Goal: Task Accomplishment & Management: Manage account settings

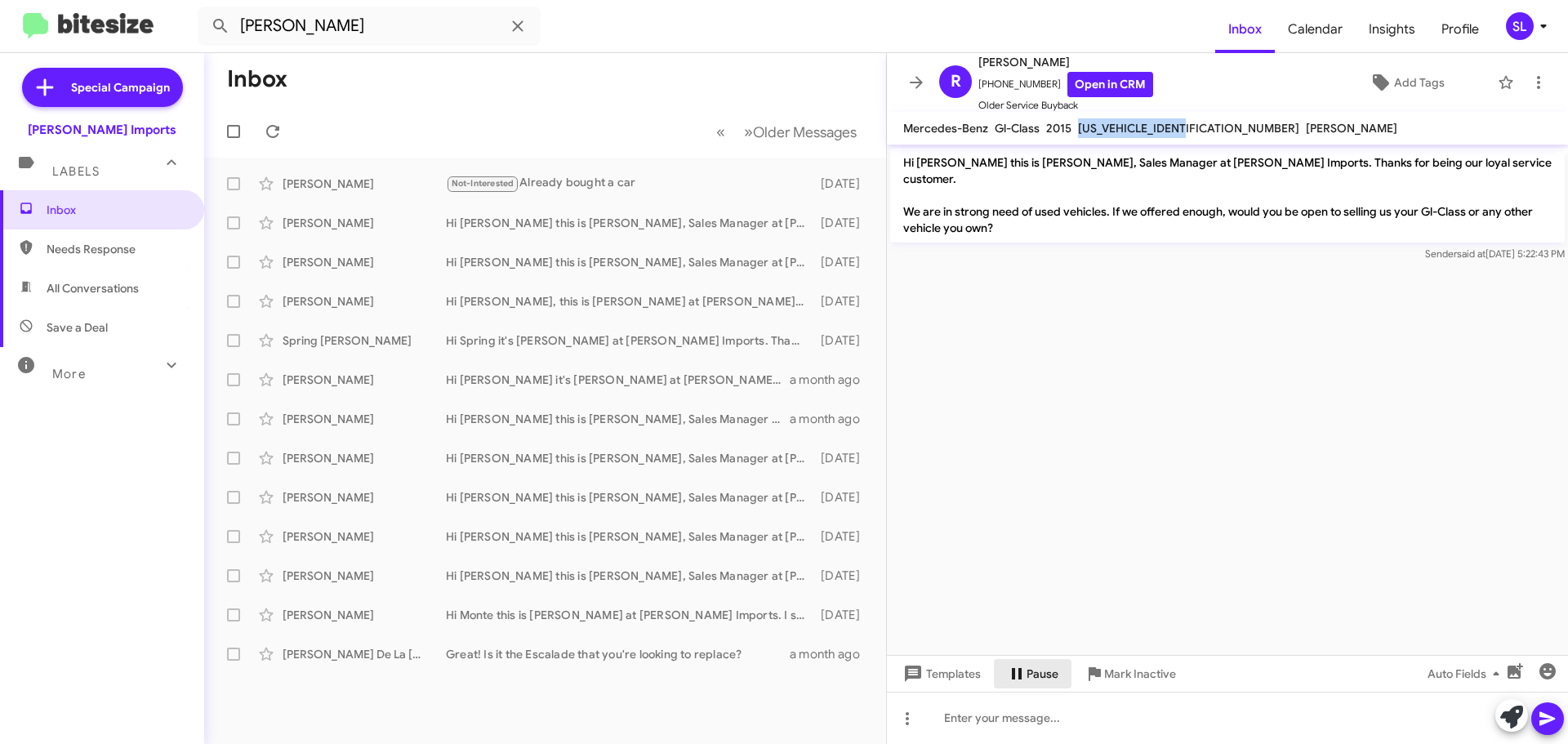
click at [1067, 670] on button "Pause" at bounding box center [1032, 673] width 78 height 30
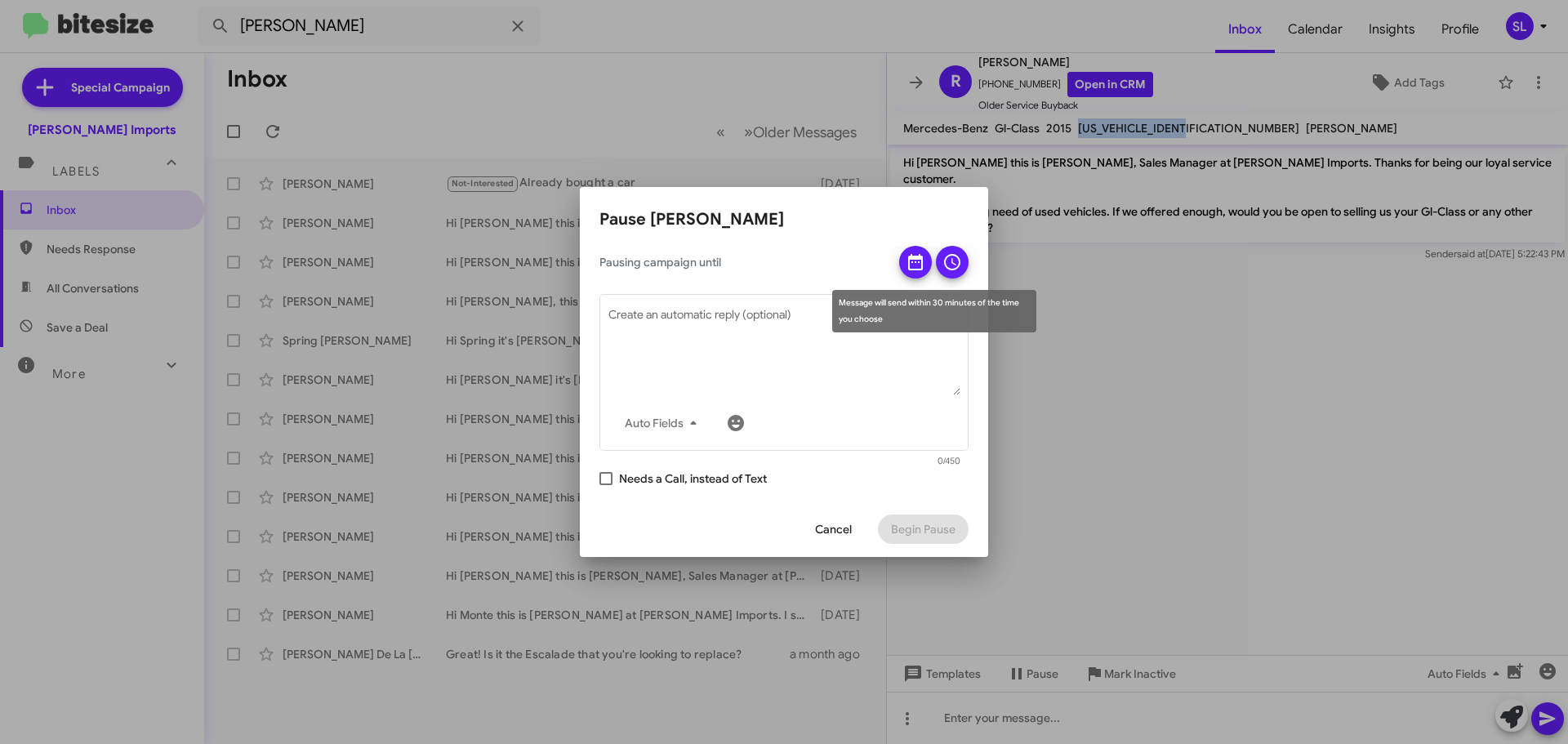
click at [958, 270] on icon at bounding box center [953, 262] width 20 height 20
click at [906, 262] on icon at bounding box center [916, 262] width 20 height 20
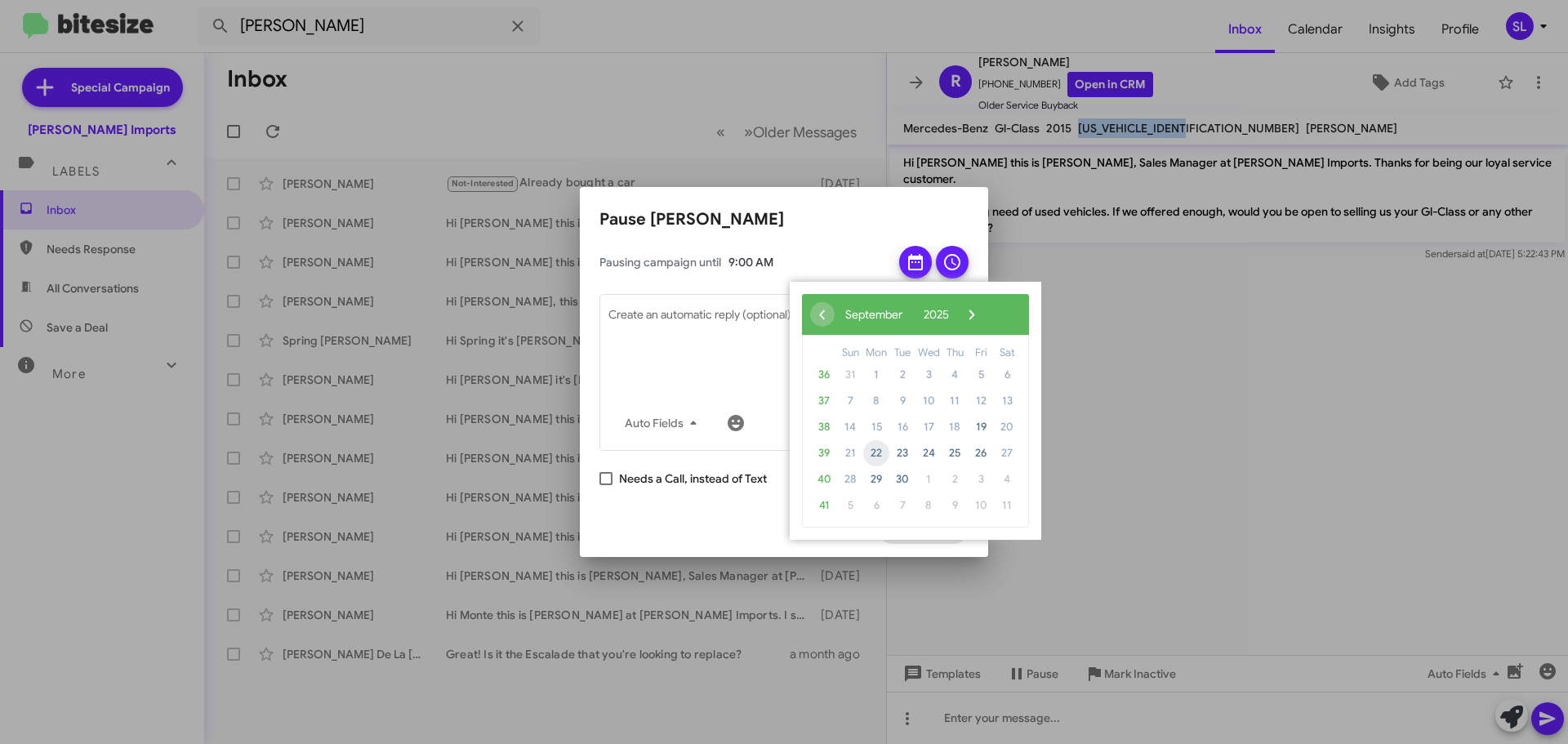
click at [878, 454] on span "22" at bounding box center [876, 454] width 26 height 26
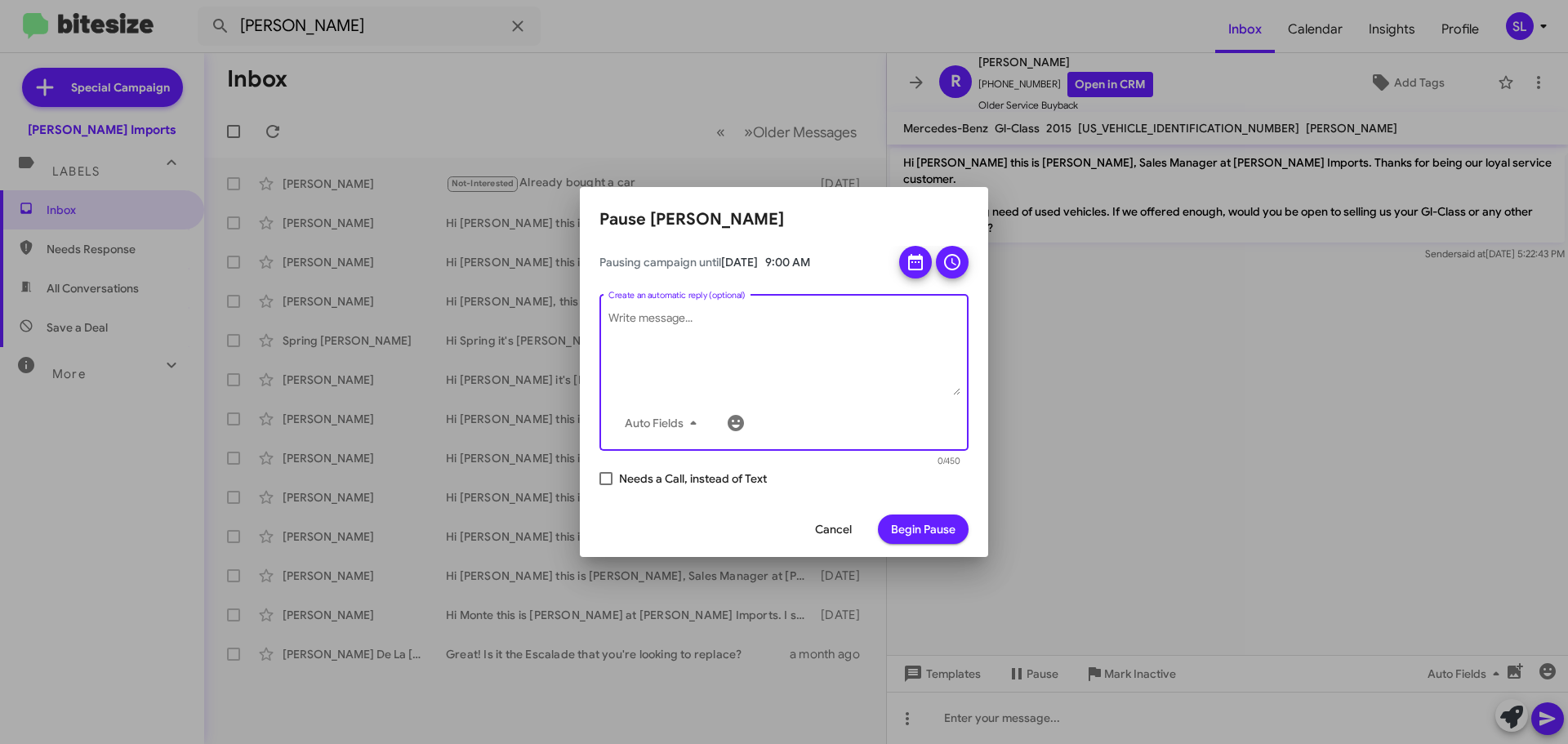
click at [789, 317] on textarea "Create an automatic reply (optional)" at bounding box center [784, 353] width 352 height 85
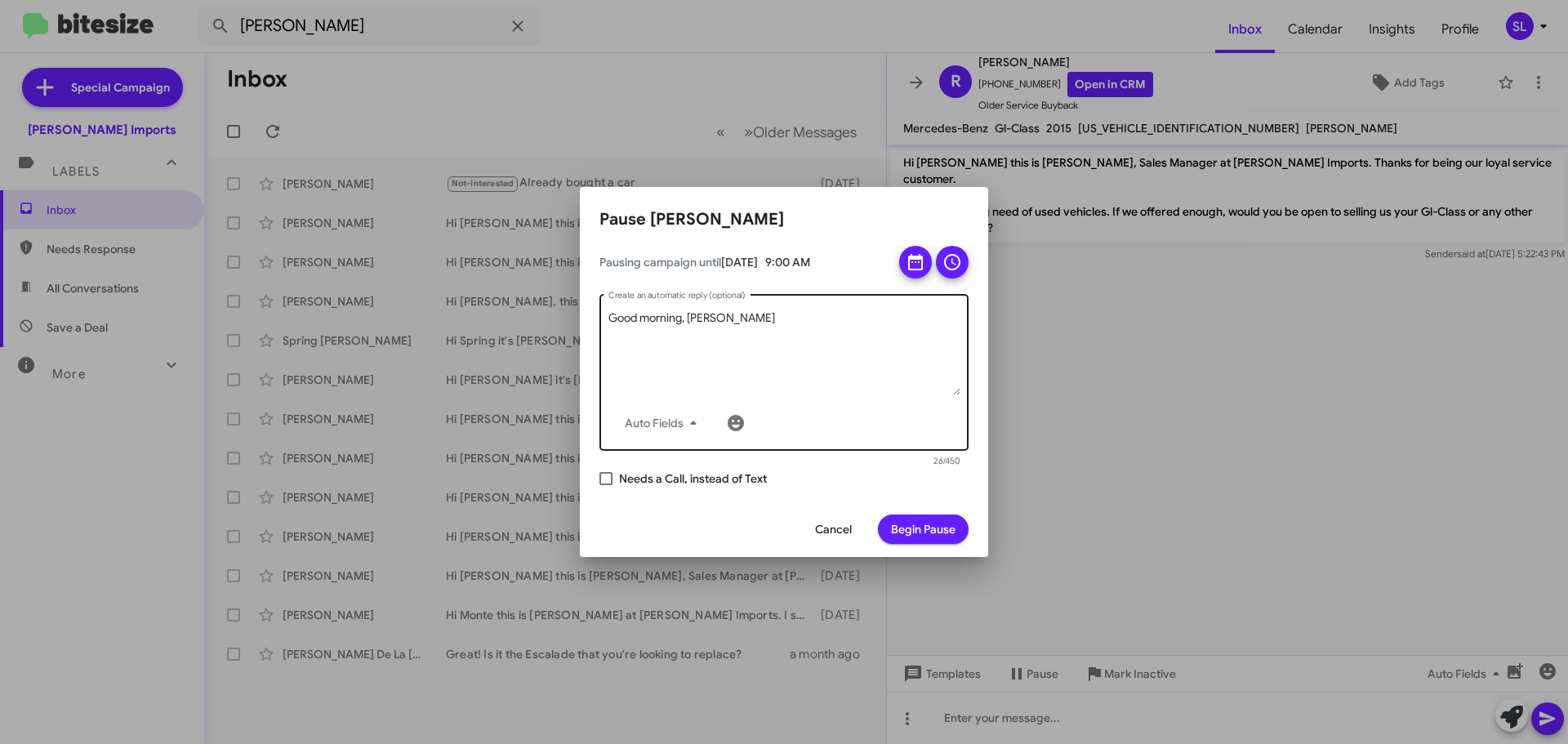
click at [787, 321] on textarea "Good morning, [PERSON_NAME]" at bounding box center [784, 353] width 352 height 85
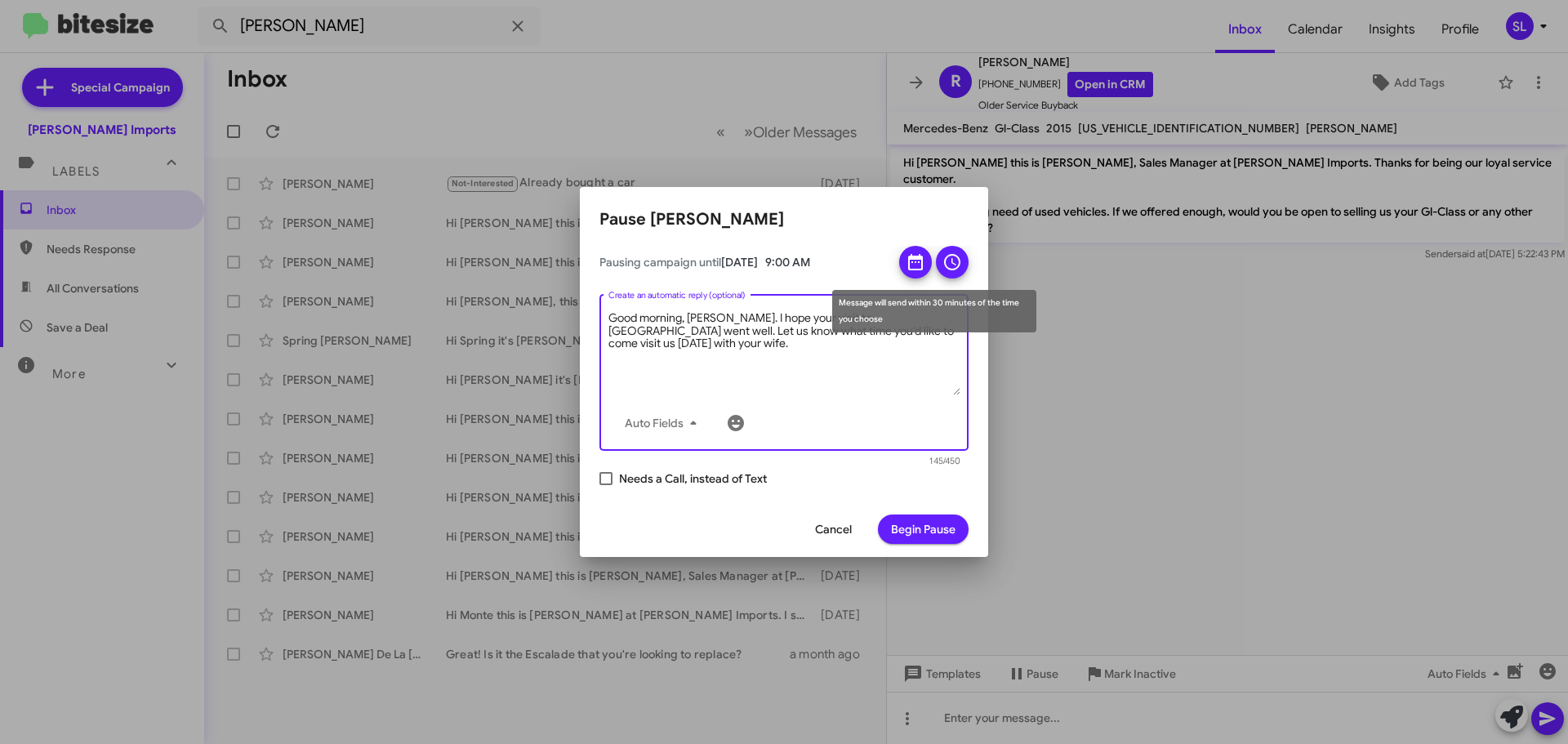
type textarea "Good morning, [PERSON_NAME]. I hope your visit to [GEOGRAPHIC_DATA] went well. …"
click at [948, 258] on icon at bounding box center [953, 262] width 16 height 16
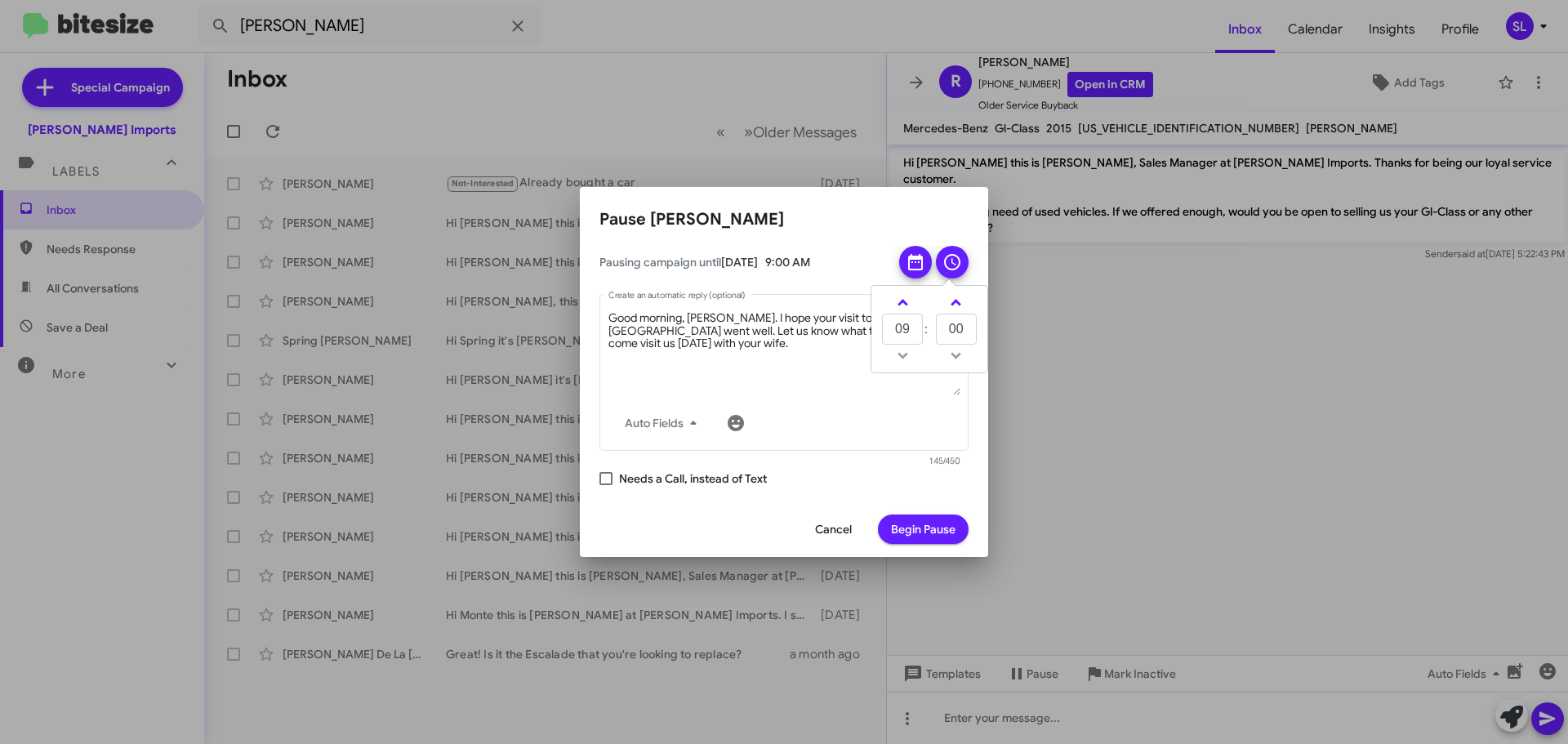
click at [934, 532] on span "Begin Pause" at bounding box center [923, 529] width 65 height 30
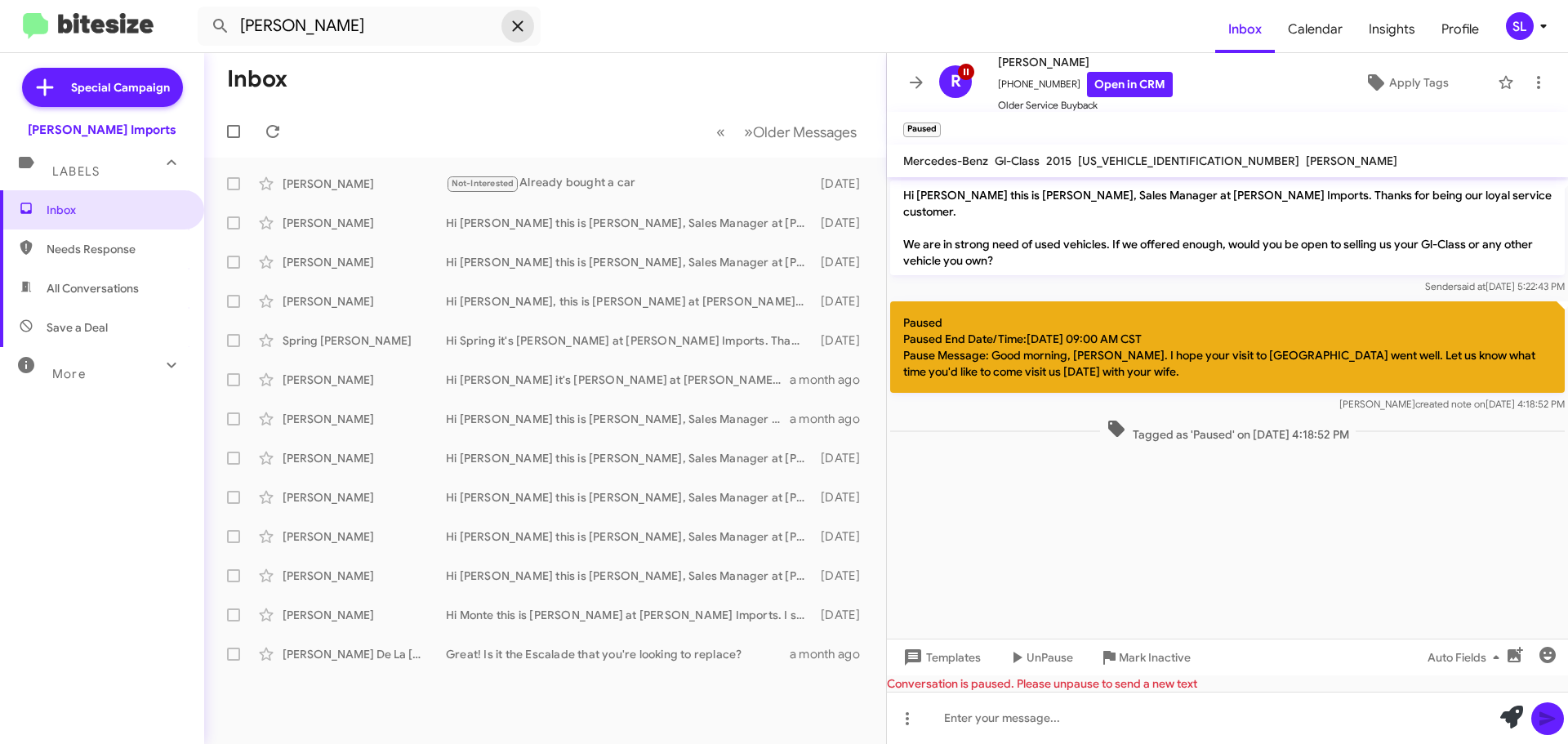
click at [518, 22] on icon at bounding box center [518, 26] width 20 height 20
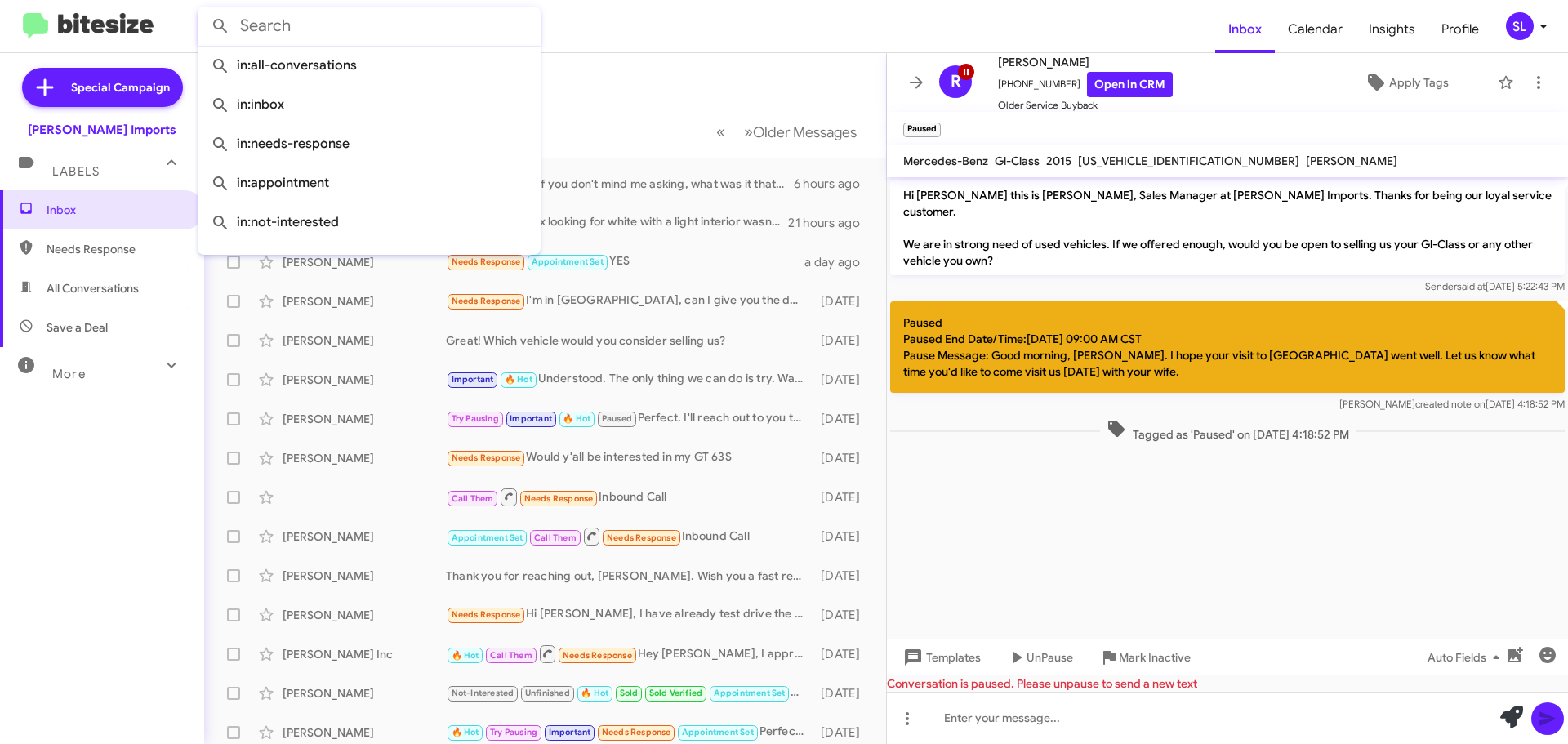
click at [482, 20] on input "text" at bounding box center [369, 26] width 343 height 39
click at [668, 21] on form at bounding box center [706, 26] width 1017 height 39
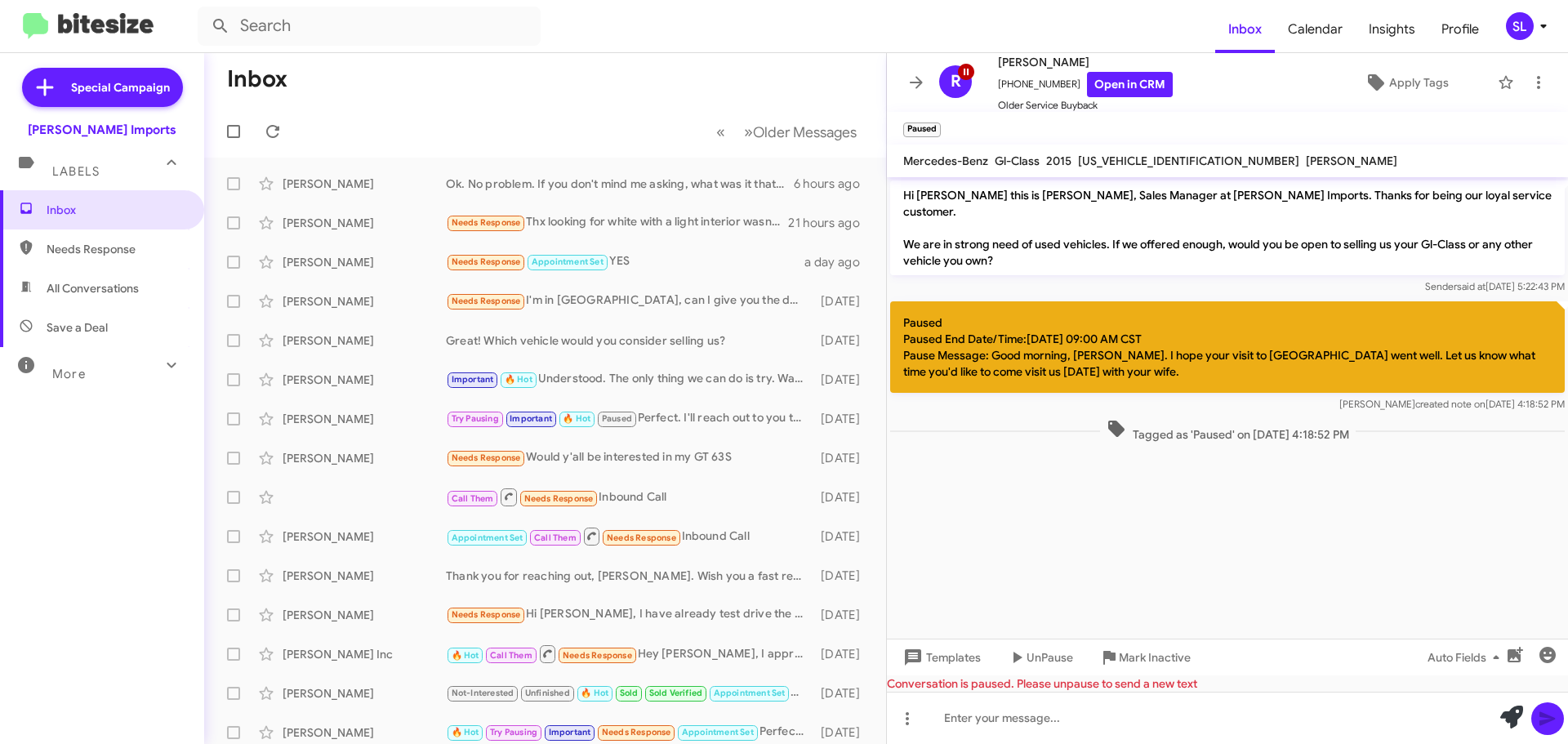
click at [1565, 508] on cdk-virtual-scroll-viewport "Hi [PERSON_NAME] this is [PERSON_NAME], Sales Manager at [PERSON_NAME] Imports.…" at bounding box center [1227, 408] width 681 height 461
